Goal: Task Accomplishment & Management: Manage account settings

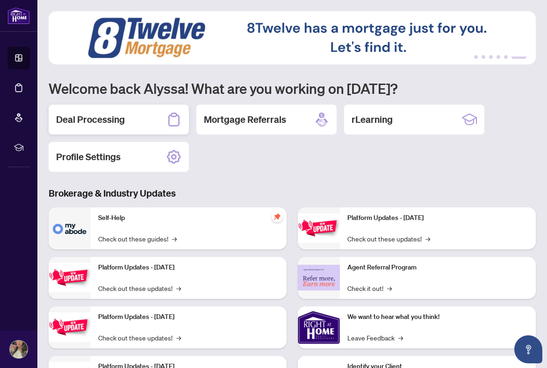
click at [95, 126] on h2 "Deal Processing" at bounding box center [90, 119] width 69 height 13
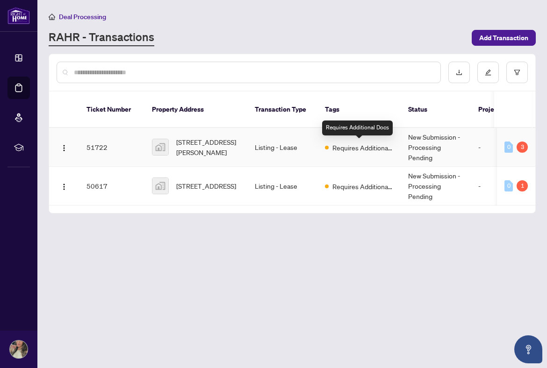
click at [369, 148] on span "Requires Additional Docs" at bounding box center [362, 147] width 61 height 10
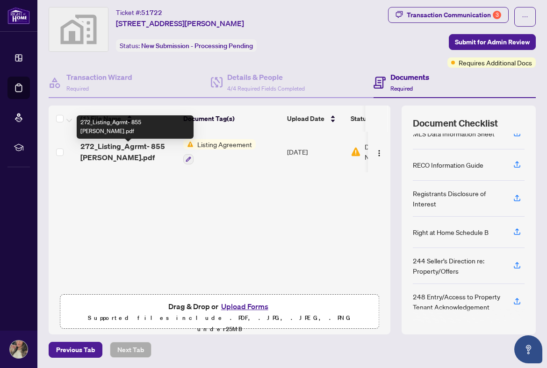
scroll to position [13, 0]
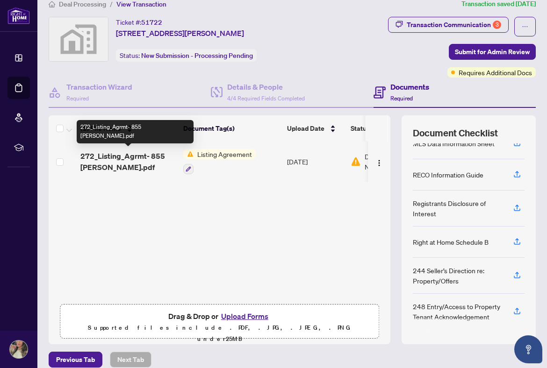
click at [149, 150] on span "272_Listing_Agrmt- 855 [PERSON_NAME].pdf" at bounding box center [127, 161] width 95 height 22
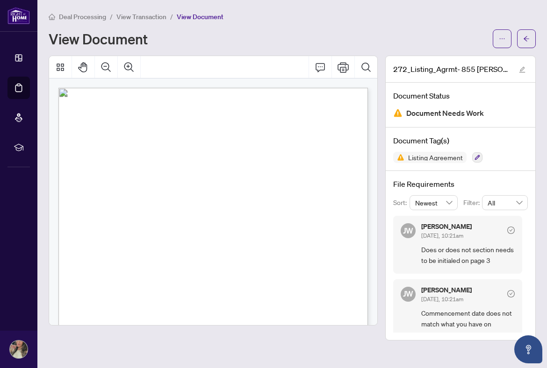
click at [135, 237] on span "12:00 p.m." at bounding box center [122, 238] width 26 height 5
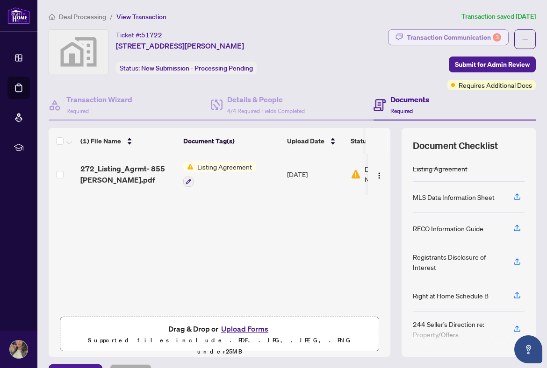
click at [432, 41] on div "Transaction Communication 3" at bounding box center [453, 37] width 94 height 15
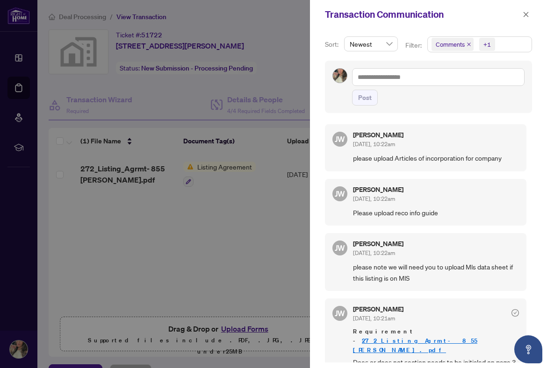
click at [414, 212] on span "Please upload reco info guide" at bounding box center [436, 212] width 166 height 11
click at [395, 195] on span "[DATE], 10:22am" at bounding box center [374, 198] width 42 height 7
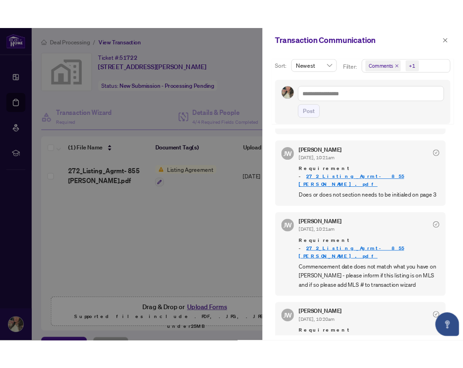
scroll to position [2, 0]
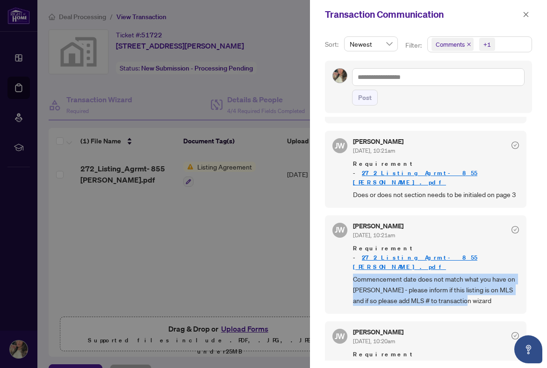
drag, startPoint x: 475, startPoint y: 275, endPoint x: 349, endPoint y: 253, distance: 127.6
click at [349, 253] on div "[PERSON_NAME] [DATE], 10:21am Requirement - 272_Listing_Agrmt- 855 [PERSON_NAME…" at bounding box center [425, 264] width 201 height 99
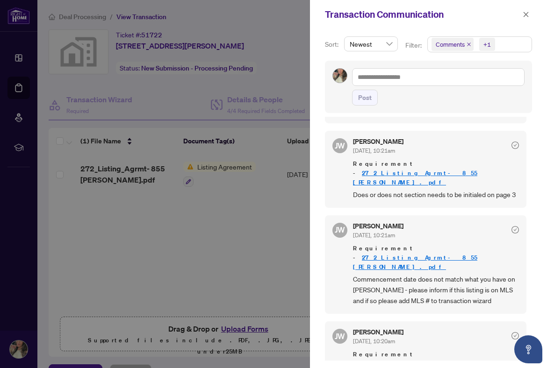
click at [245, 255] on div at bounding box center [273, 184] width 547 height 368
click at [102, 244] on div at bounding box center [273, 184] width 547 height 368
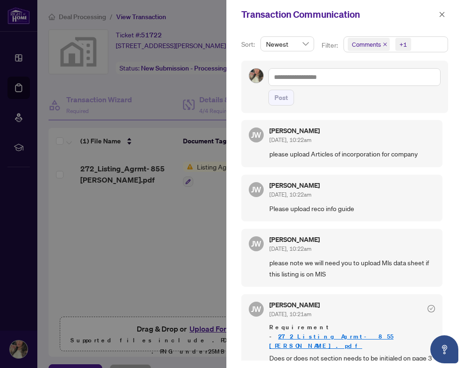
scroll to position [0, 0]
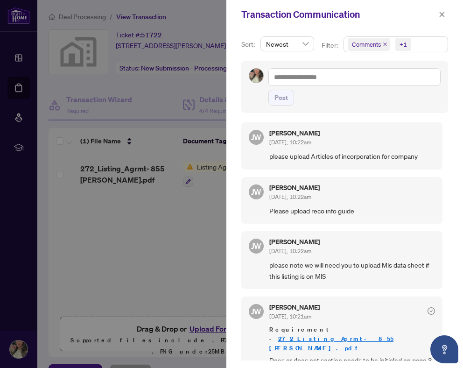
click at [220, 275] on div at bounding box center [231, 184] width 463 height 368
click at [153, 252] on div at bounding box center [231, 184] width 463 height 368
click at [441, 15] on icon "close" at bounding box center [442, 14] width 7 height 7
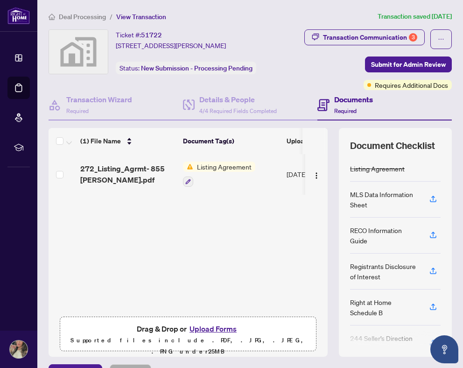
click at [238, 254] on div "272_Listing_Agrmt- 855 [PERSON_NAME].pdf Listing Agreement [DATE] Document Need…" at bounding box center [188, 233] width 279 height 158
click at [363, 40] on div "Transaction Communication 3" at bounding box center [370, 37] width 94 height 15
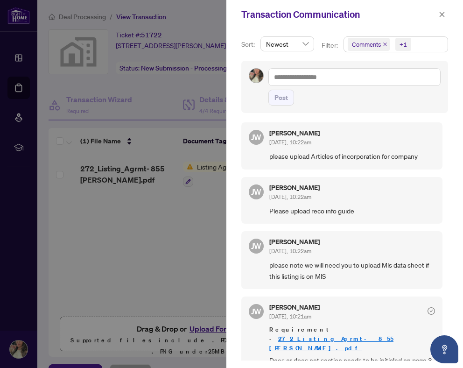
click at [354, 133] on div "[PERSON_NAME] [DATE], 10:22am" at bounding box center [353, 138] width 166 height 17
click at [353, 157] on span "please upload Articles of incorporation for company" at bounding box center [353, 156] width 166 height 11
click at [443, 14] on icon "close" at bounding box center [442, 14] width 5 height 5
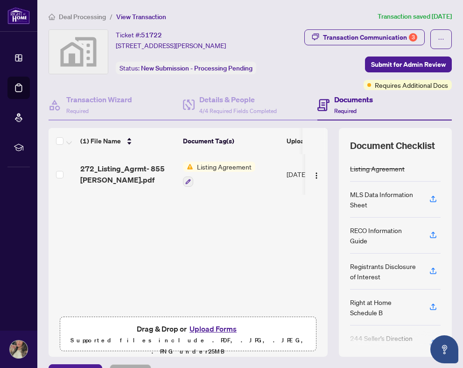
click at [175, 50] on div "Ticket #: 51722 [STREET_ADDRESS][PERSON_NAME] Status: New Submission - Processi…" at bounding box center [186, 51] width 141 height 45
